Goal: Register for event/course

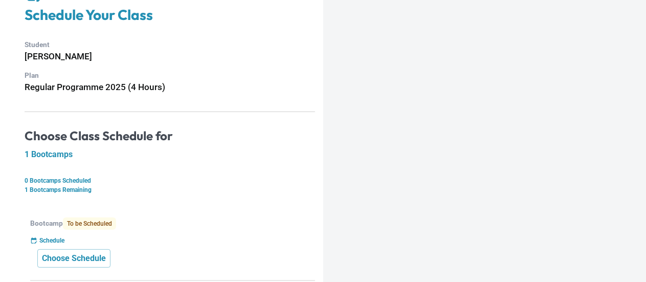
scroll to position [94, 0]
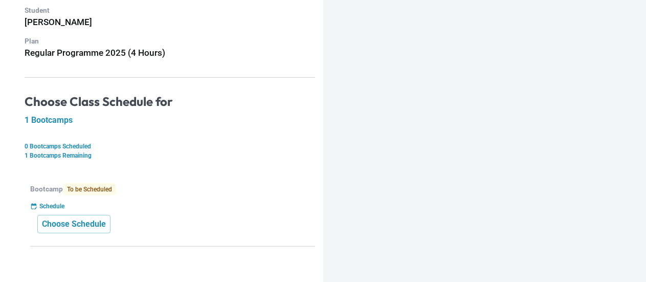
click at [156, 186] on p "Bootcamp To be Scheduled" at bounding box center [172, 189] width 285 height 12
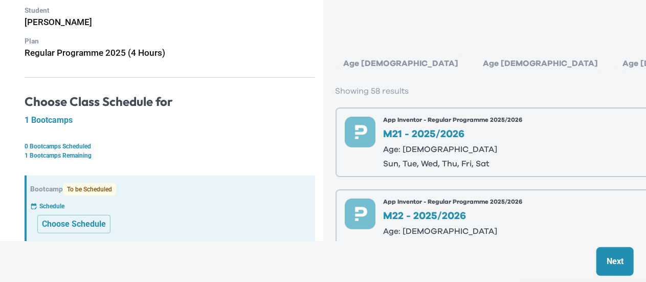
click at [475, 60] on div "Age [DEMOGRAPHIC_DATA]" at bounding box center [541, 63] width 132 height 20
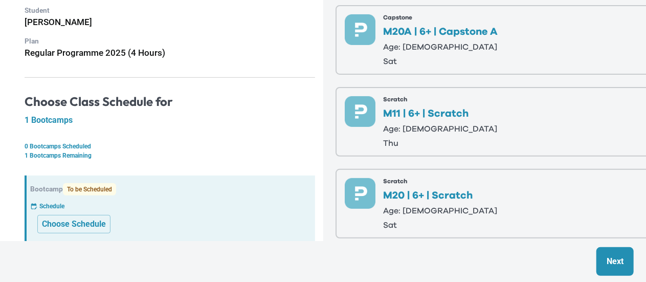
click at [449, 140] on p "thu" at bounding box center [441, 143] width 114 height 8
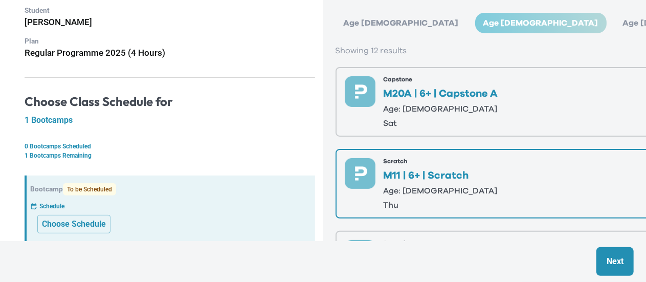
scroll to position [0, 0]
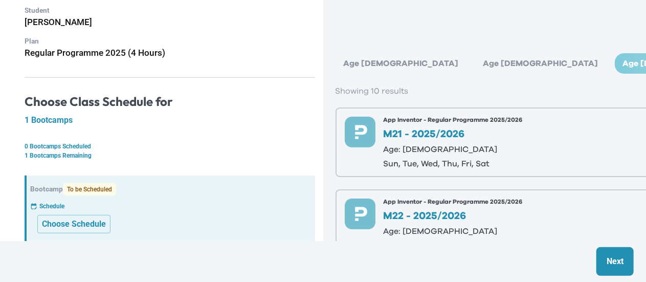
scroll to position [102, 0]
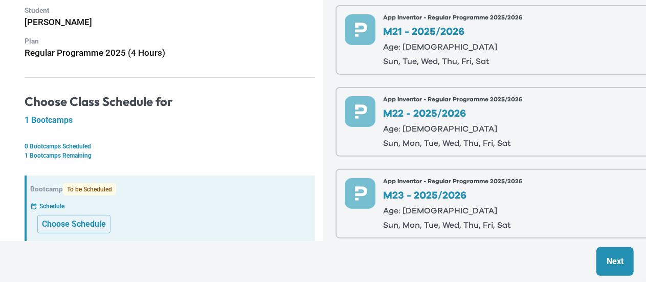
click at [455, 59] on p "sun, tue, wed, thu, fri, sat" at bounding box center [453, 61] width 139 height 8
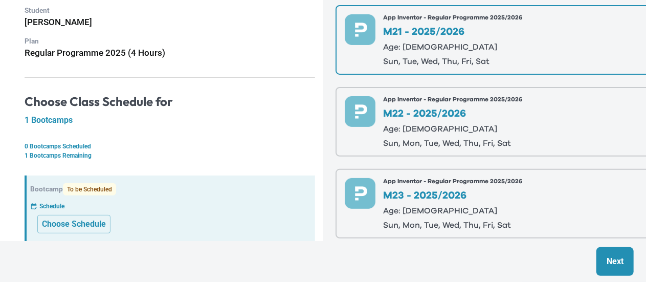
click at [616, 248] on button "Next" at bounding box center [615, 261] width 37 height 29
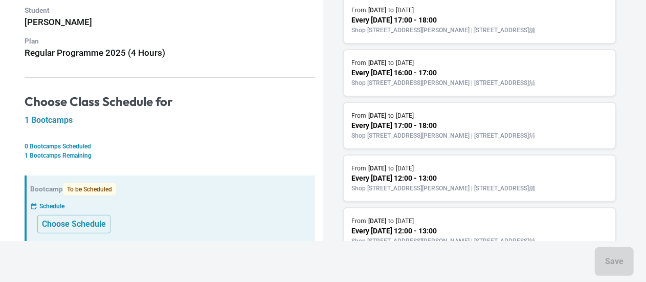
click at [443, 193] on p "Shop [STREET_ADDRESS][PERSON_NAME] | [STREET_ADDRESS]舖" at bounding box center [480, 188] width 256 height 9
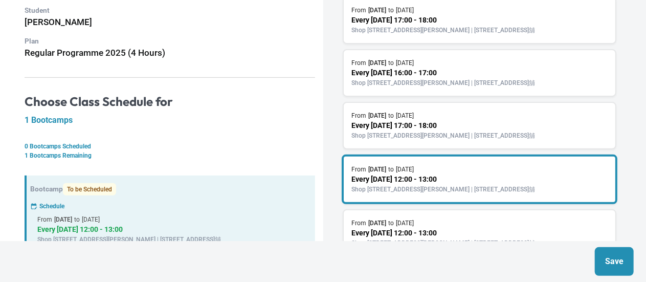
scroll to position [248, 0]
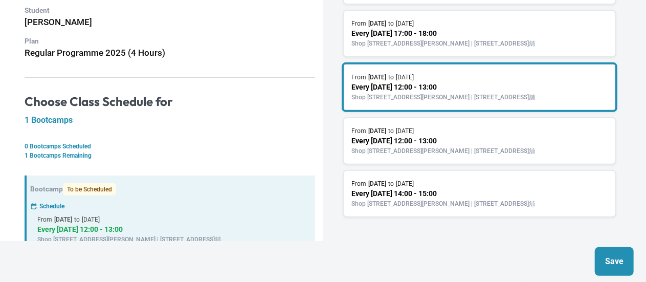
click at [430, 146] on p "Shop [STREET_ADDRESS][PERSON_NAME] | [STREET_ADDRESS]舖" at bounding box center [480, 150] width 256 height 9
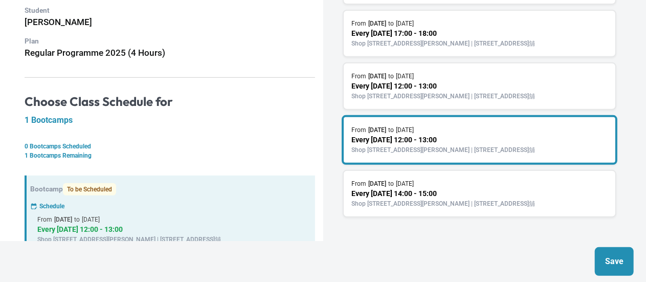
click at [445, 199] on p "Shop [STREET_ADDRESS][PERSON_NAME] | [STREET_ADDRESS]舖" at bounding box center [480, 203] width 256 height 9
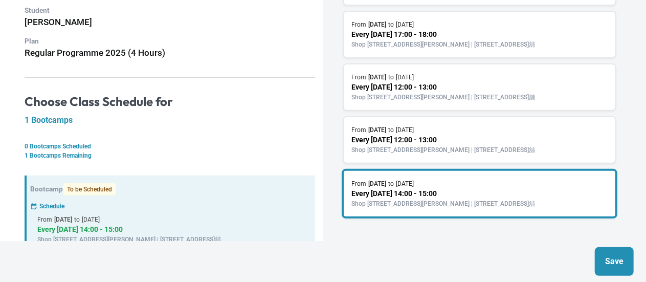
click at [612, 258] on p "Save" at bounding box center [614, 261] width 18 height 12
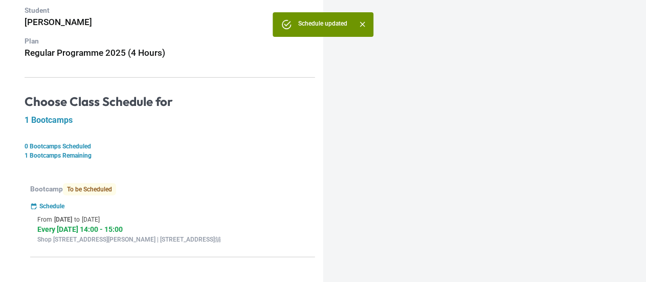
scroll to position [0, 0]
